Goal: Find specific page/section: Find specific page/section

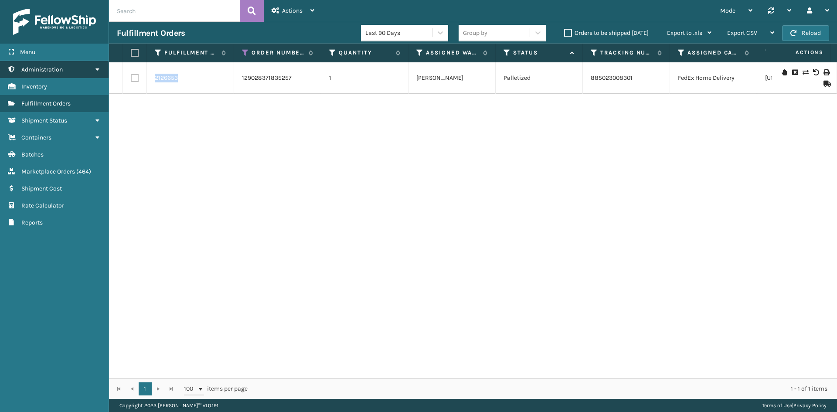
click at [45, 71] on span "Administration" at bounding box center [41, 69] width 41 height 7
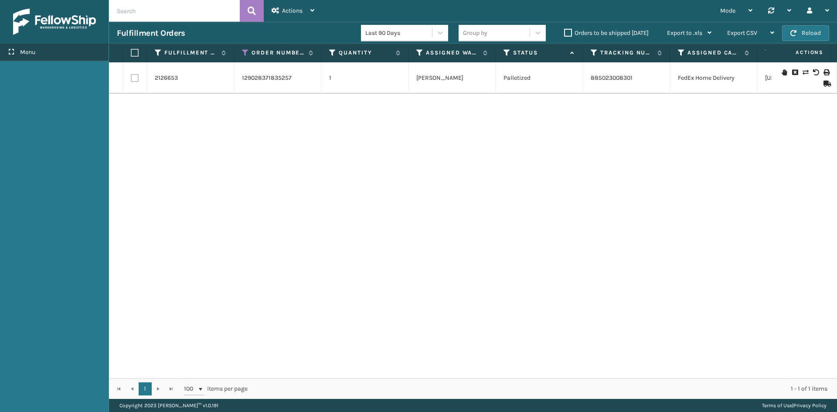
click at [36, 52] on div "Menu" at bounding box center [54, 52] width 109 height 17
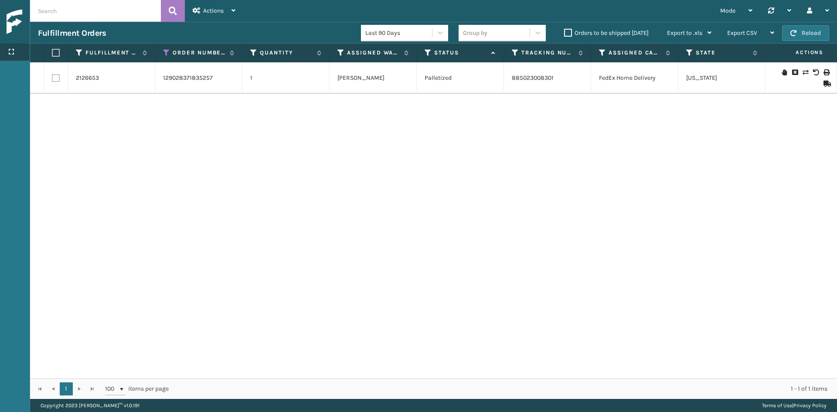
click at [11, 51] on icon at bounding box center [11, 52] width 7 height 6
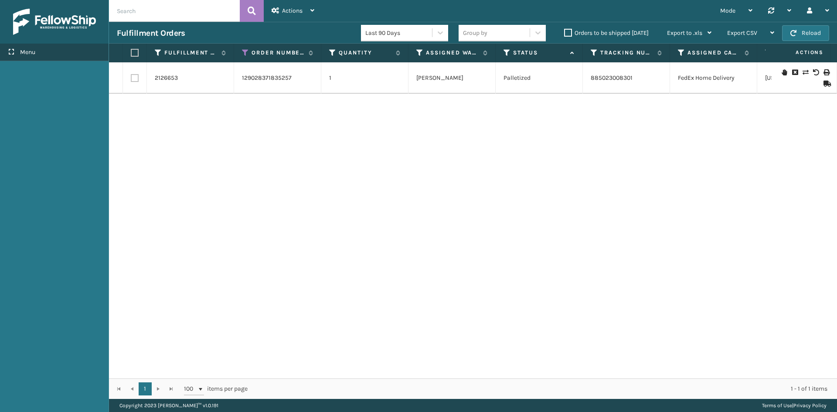
click at [32, 55] on span "Menu" at bounding box center [27, 51] width 15 height 7
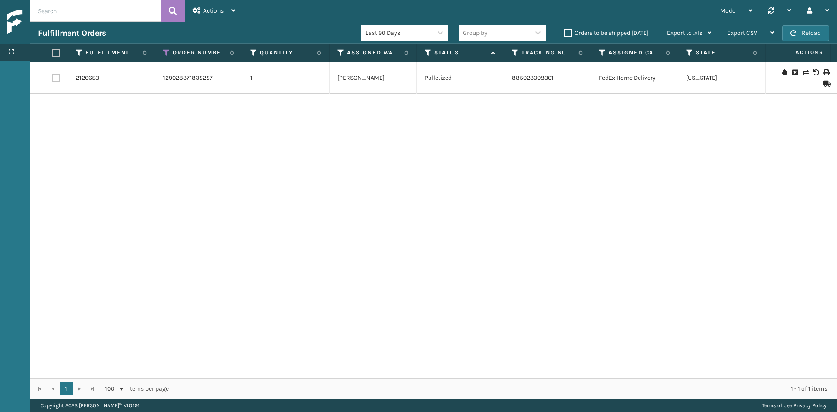
click at [15, 53] on div "Menu" at bounding box center [15, 52] width 30 height 17
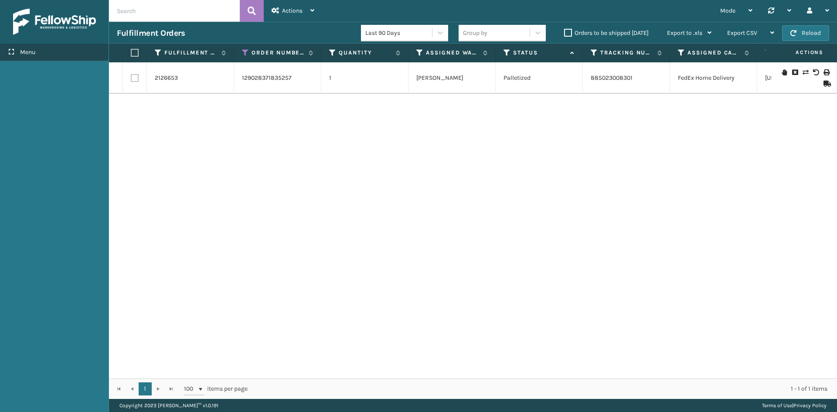
click at [34, 54] on span "Menu" at bounding box center [27, 51] width 15 height 7
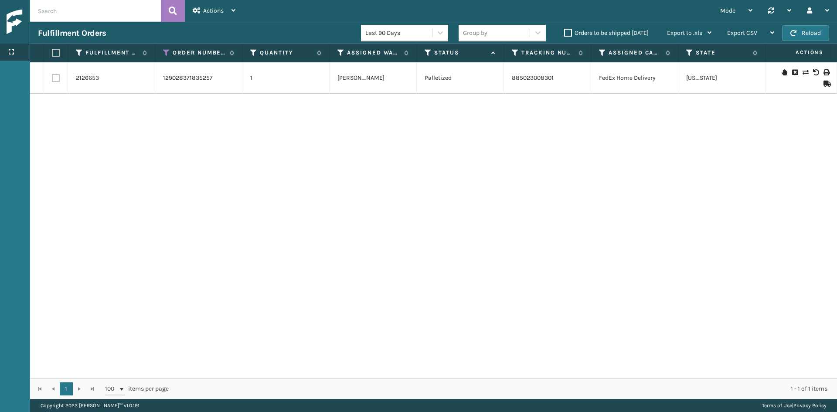
click at [12, 51] on icon at bounding box center [11, 52] width 7 height 6
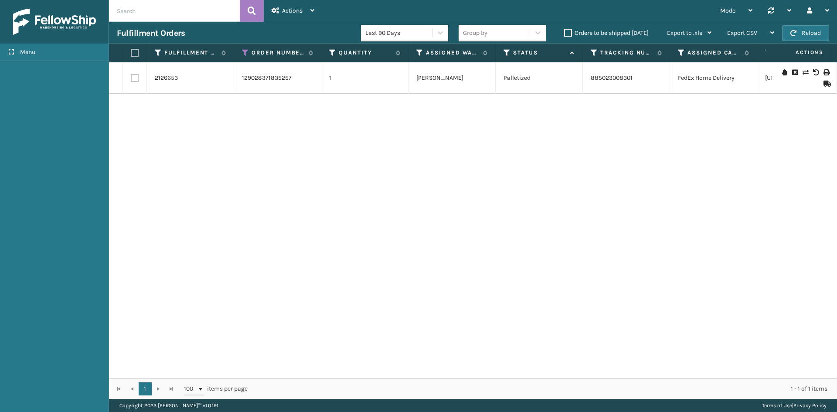
click at [21, 22] on img at bounding box center [54, 22] width 83 height 26
click at [8, 51] on icon at bounding box center [11, 52] width 7 height 6
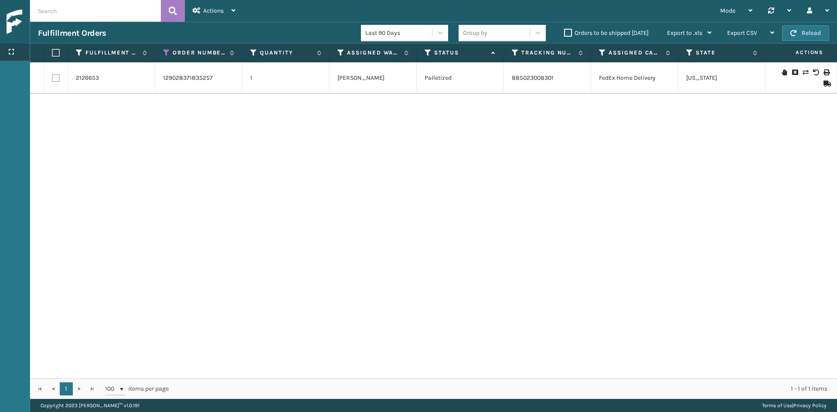
click at [8, 51] on icon at bounding box center [11, 52] width 7 height 6
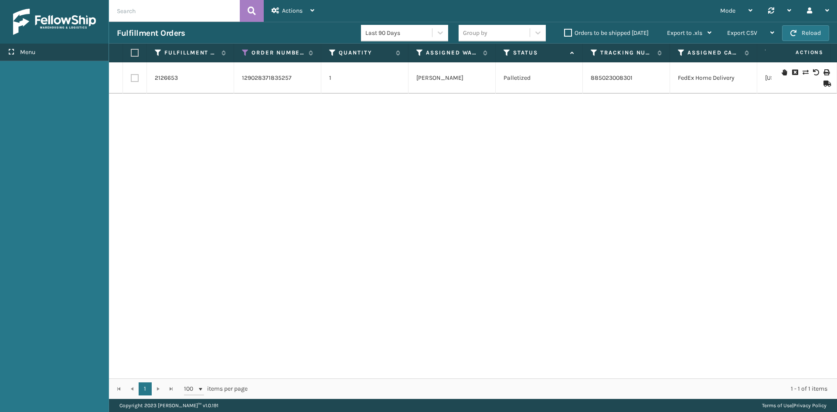
click at [45, 51] on div "Menu" at bounding box center [54, 52] width 109 height 17
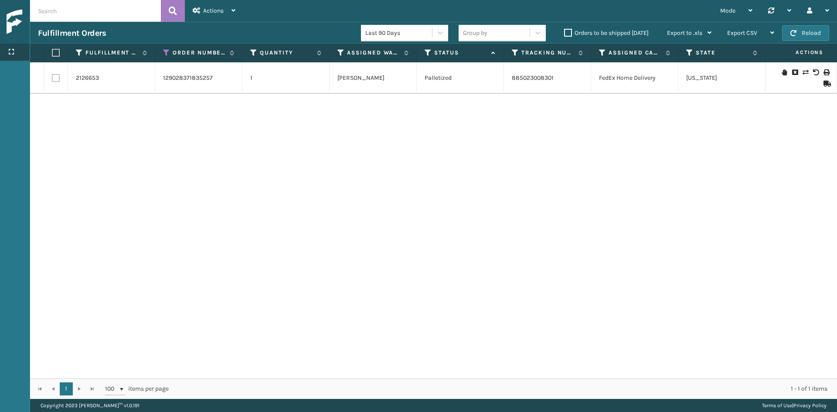
click at [7, 53] on div "Menu" at bounding box center [15, 52] width 30 height 17
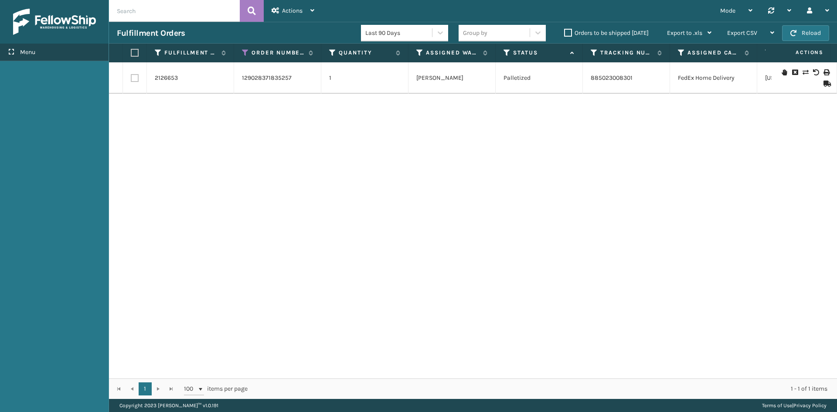
click at [8, 53] on icon at bounding box center [11, 52] width 7 height 6
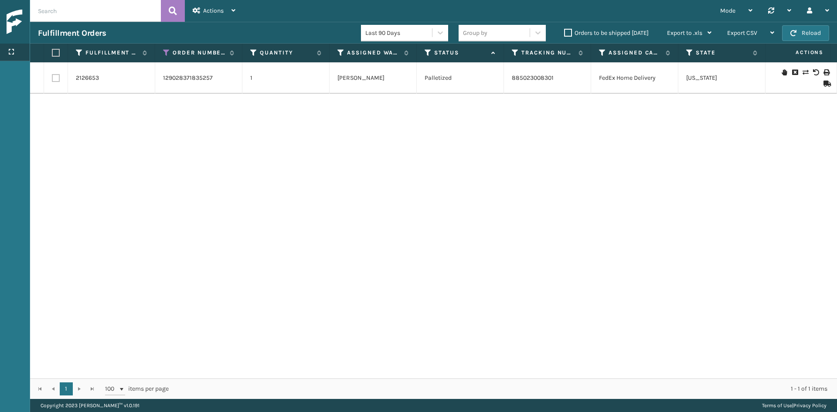
click at [26, 52] on div "Menu" at bounding box center [15, 52] width 30 height 17
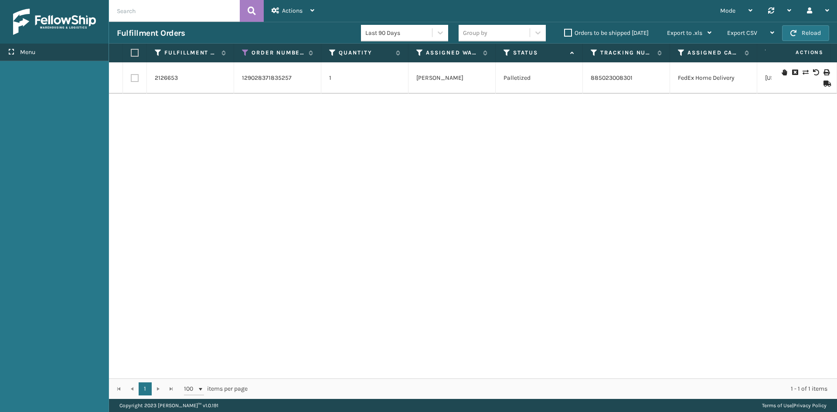
click at [87, 55] on div "Menu" at bounding box center [54, 52] width 109 height 17
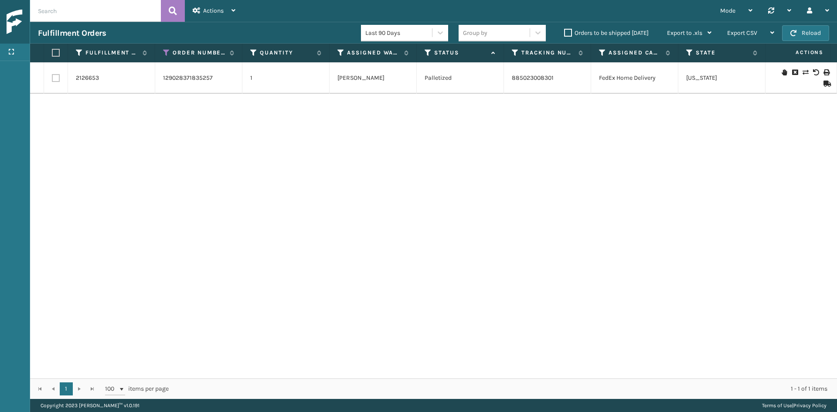
click at [30, 52] on th at bounding box center [37, 53] width 14 height 19
click at [25, 52] on div "Menu" at bounding box center [15, 52] width 30 height 17
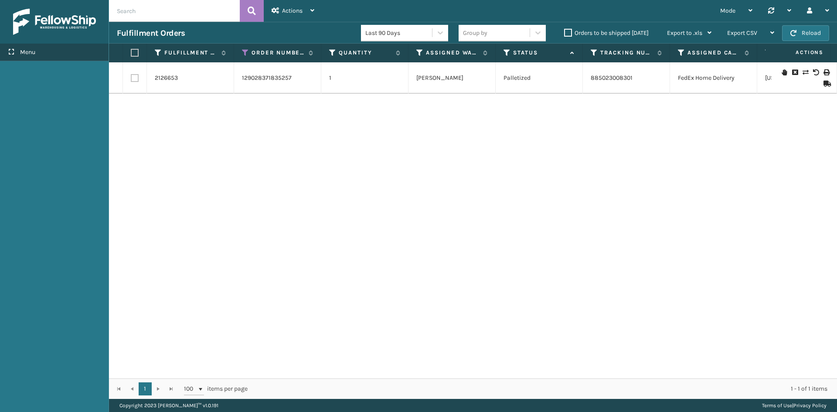
click at [13, 50] on icon at bounding box center [11, 52] width 7 height 6
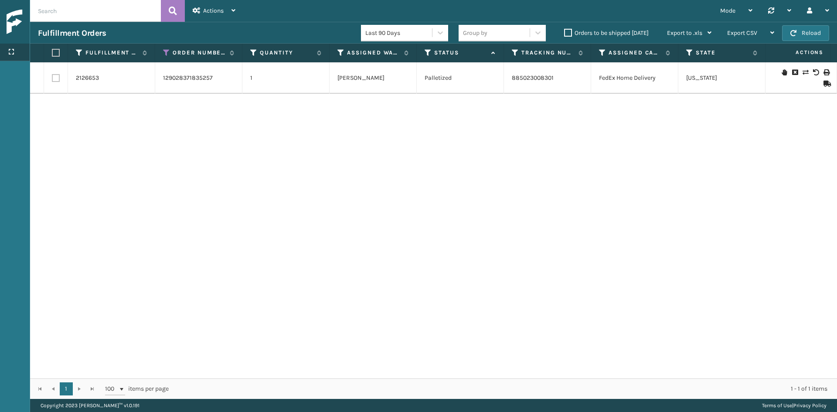
click at [13, 50] on icon at bounding box center [11, 52] width 7 height 6
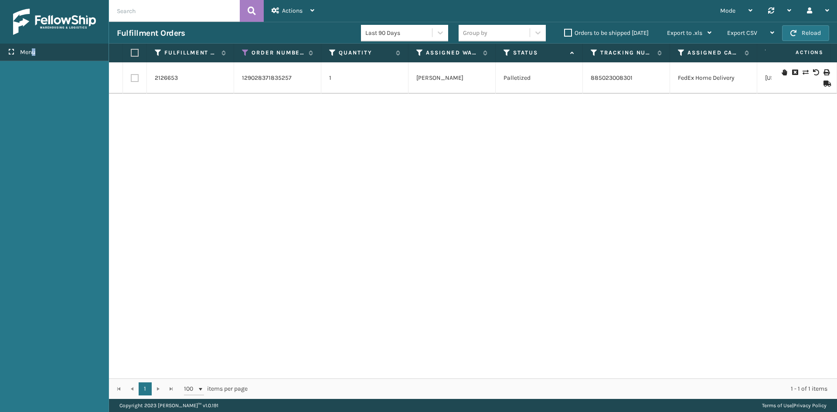
click at [34, 52] on span "Menu" at bounding box center [27, 51] width 15 height 7
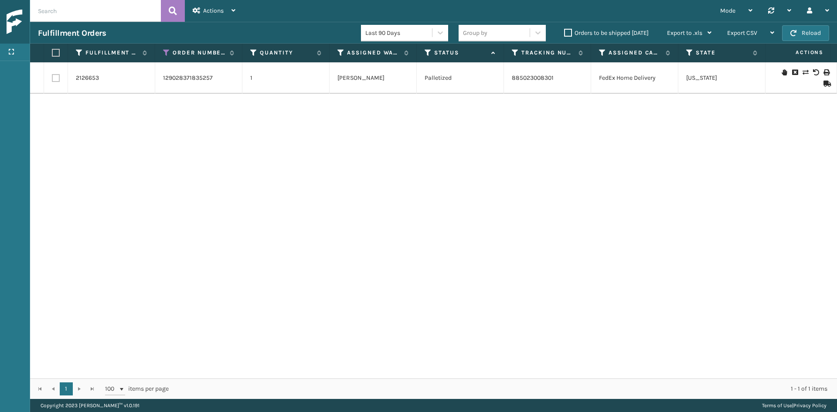
click at [34, 52] on span at bounding box center [38, 52] width 10 height 7
click at [24, 17] on div at bounding box center [15, 22] width 30 height 44
